Goal: Browse casually: Explore the website without a specific task or goal

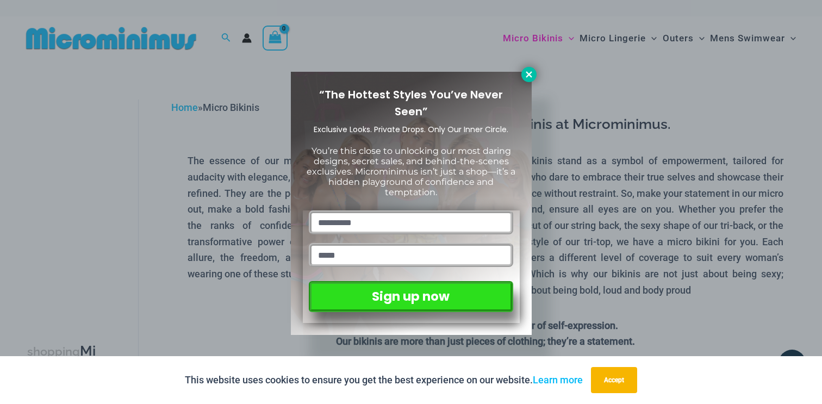
click at [526, 77] on icon at bounding box center [528, 74] width 6 height 6
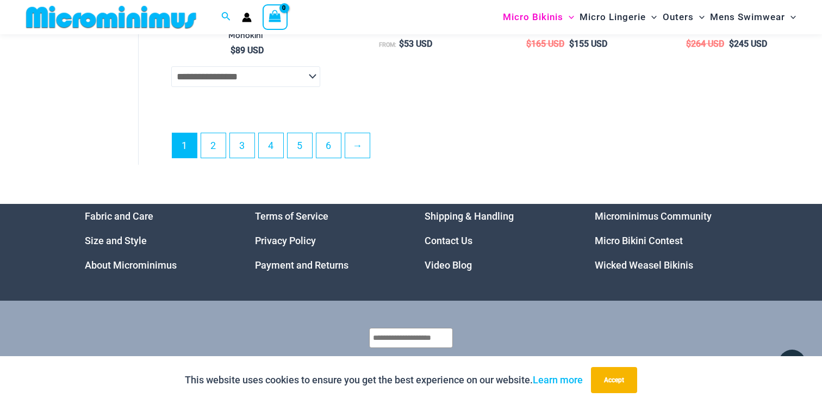
scroll to position [2935, 0]
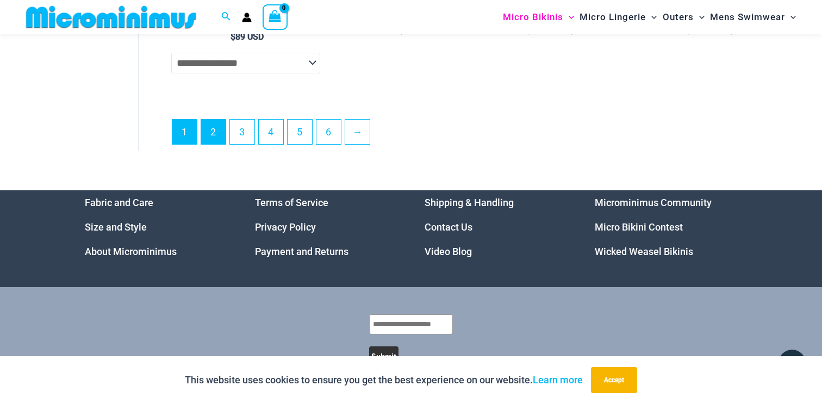
click at [218, 135] on link "2" at bounding box center [213, 132] width 24 height 24
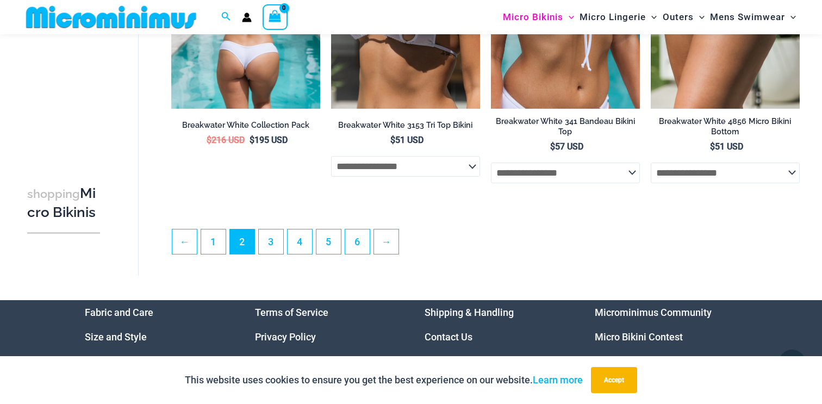
scroll to position [2583, 0]
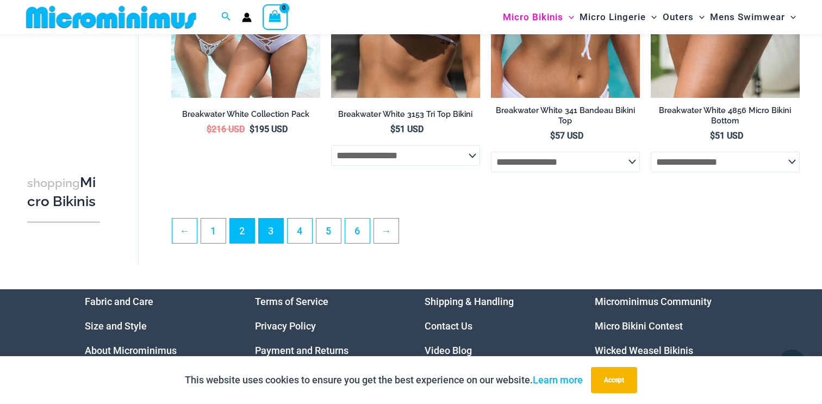
click at [267, 237] on link "3" at bounding box center [271, 230] width 24 height 24
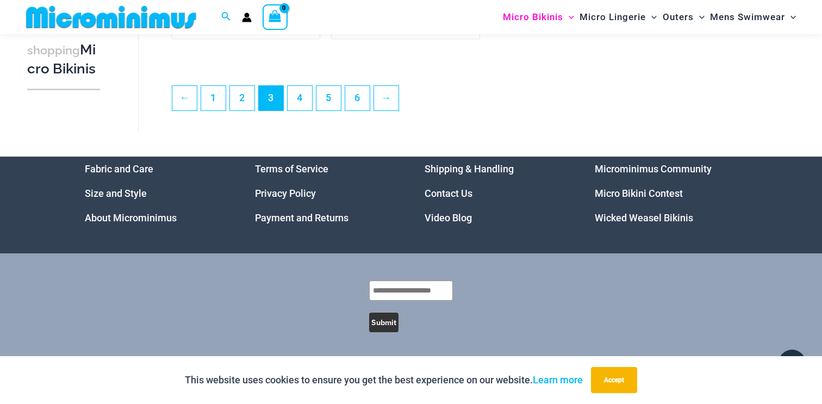
scroll to position [2719, 0]
click at [306, 99] on link "4" at bounding box center [299, 98] width 24 height 24
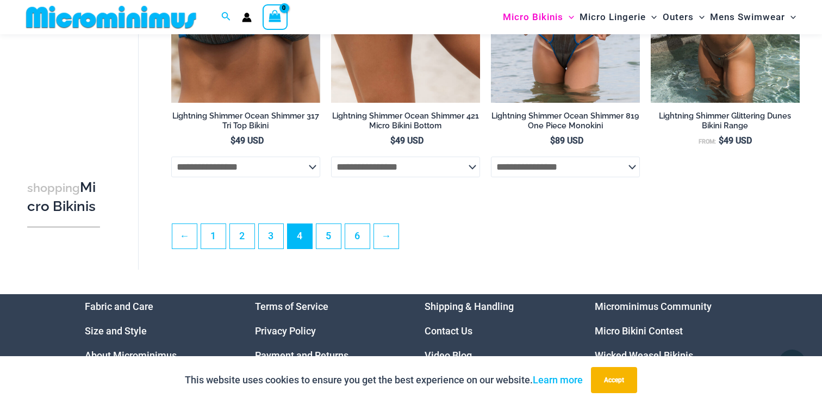
scroll to position [2564, 0]
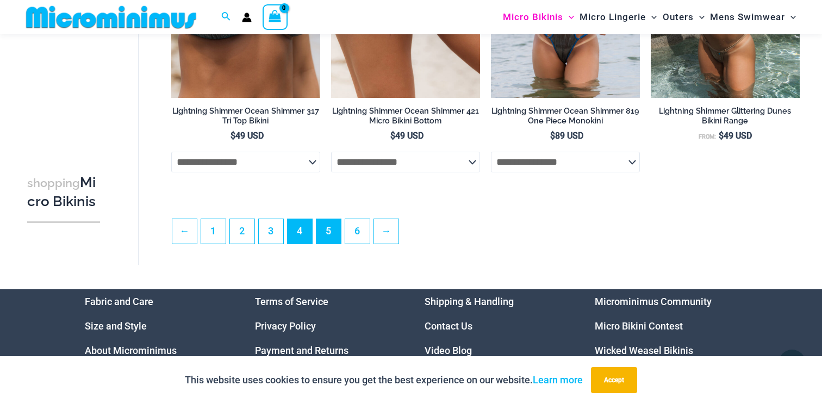
click at [331, 235] on link "5" at bounding box center [328, 231] width 24 height 24
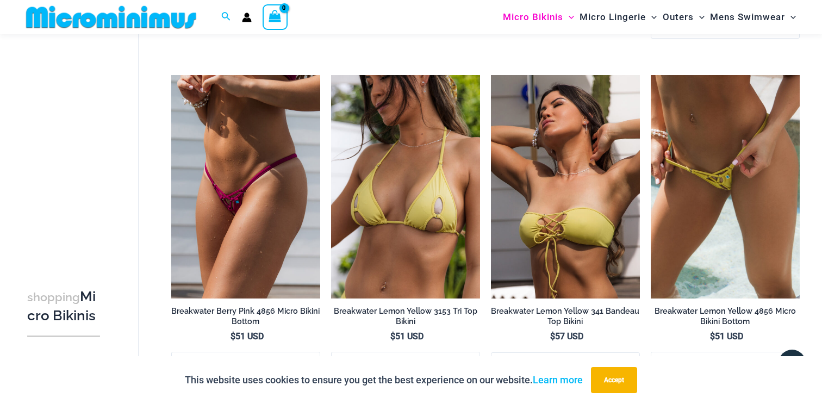
scroll to position [1683, 0]
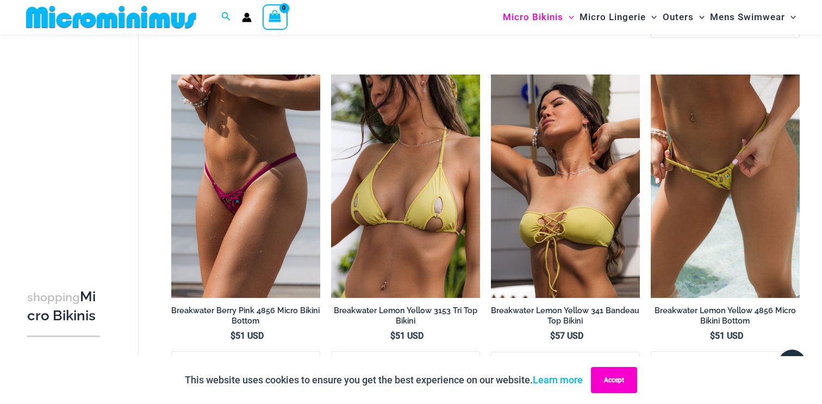
click at [616, 383] on button "Accept" at bounding box center [614, 380] width 46 height 26
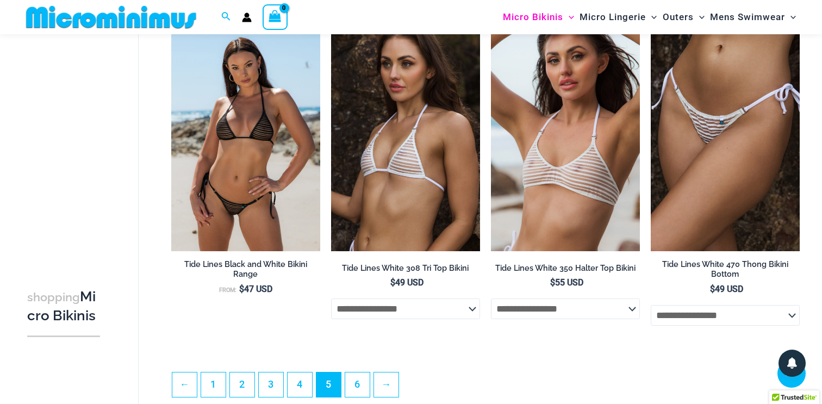
scroll to position [2400, 0]
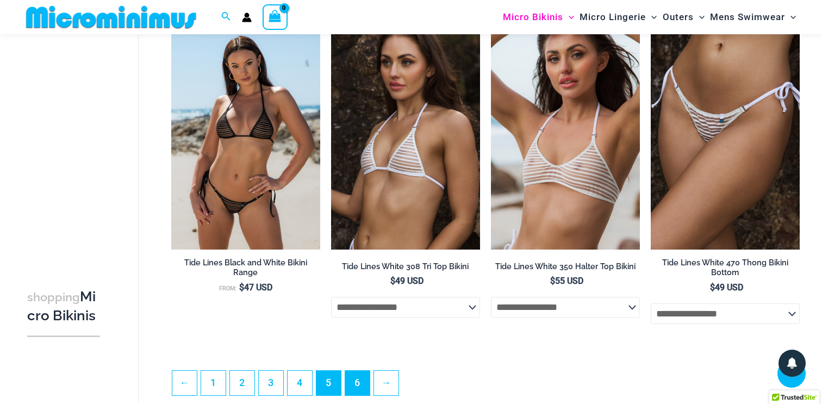
click at [359, 388] on link "6" at bounding box center [357, 383] width 24 height 24
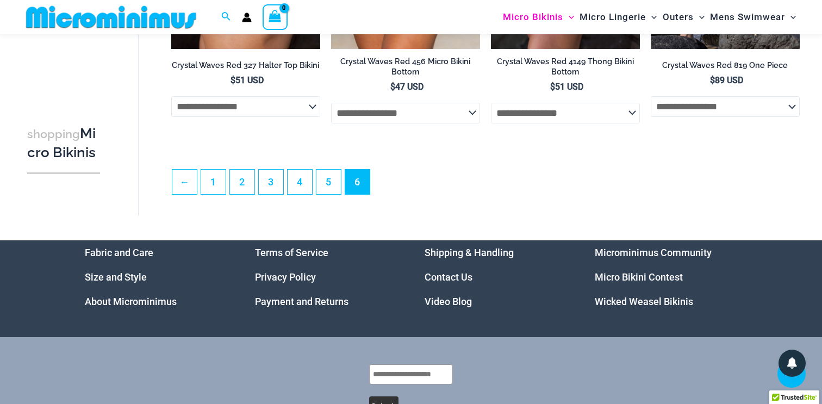
scroll to position [2631, 0]
